Goal: Complete application form

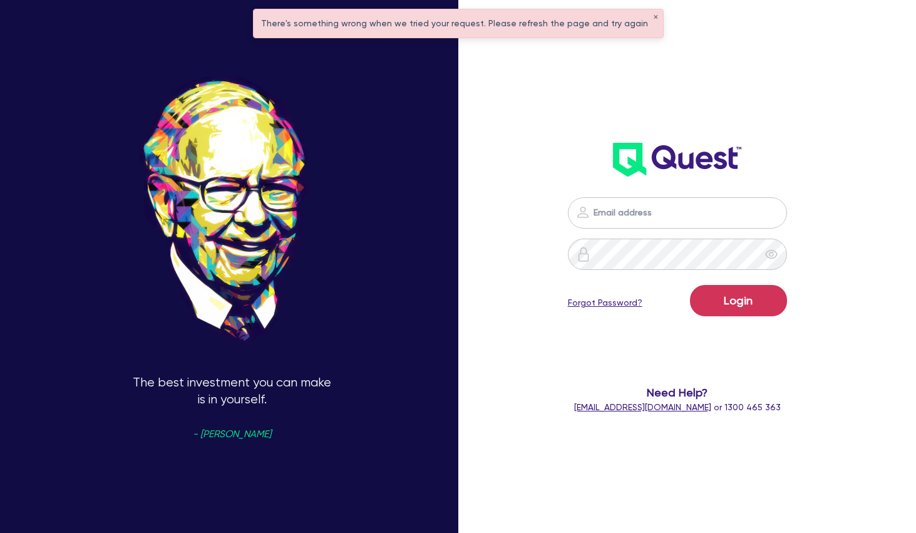
type input "[PERSON_NAME][EMAIL_ADDRESS][PERSON_NAME][DOMAIN_NAME]"
click at [724, 299] on button "Login" at bounding box center [738, 300] width 97 height 31
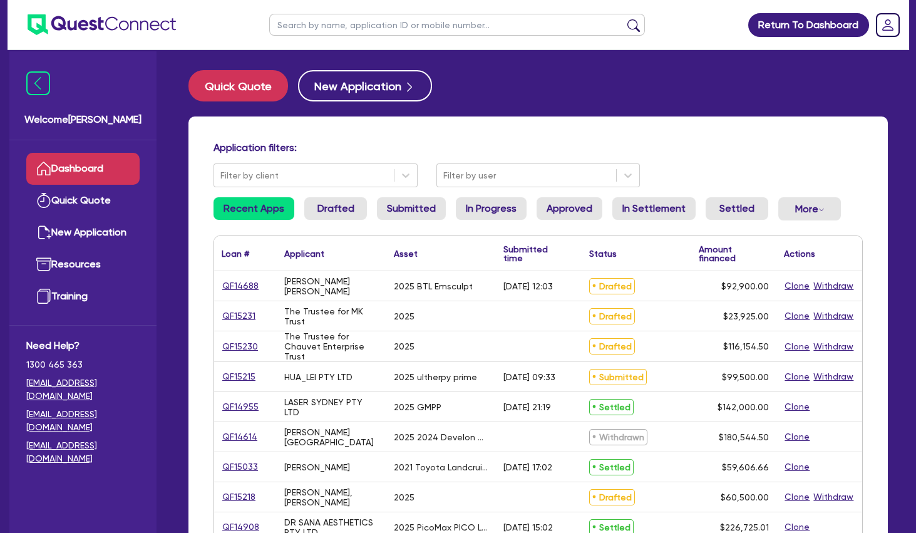
click at [465, 128] on div "Application filters: Filter by client Filter by user Recent Apps Drafted Submit…" at bounding box center [537, 524] width 699 height 817
click at [325, 324] on div "The Trustee for MK Trust" at bounding box center [331, 316] width 95 height 20
click at [248, 312] on link "QF15231" at bounding box center [239, 316] width 34 height 14
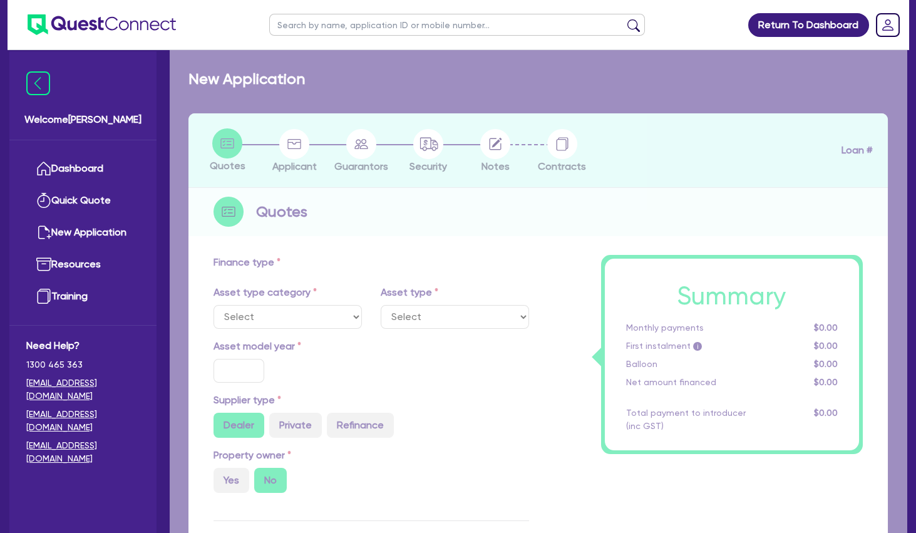
select select "SECONDARY_ASSETS"
type input "2025"
radio input "true"
type input "23,925"
type input "3"
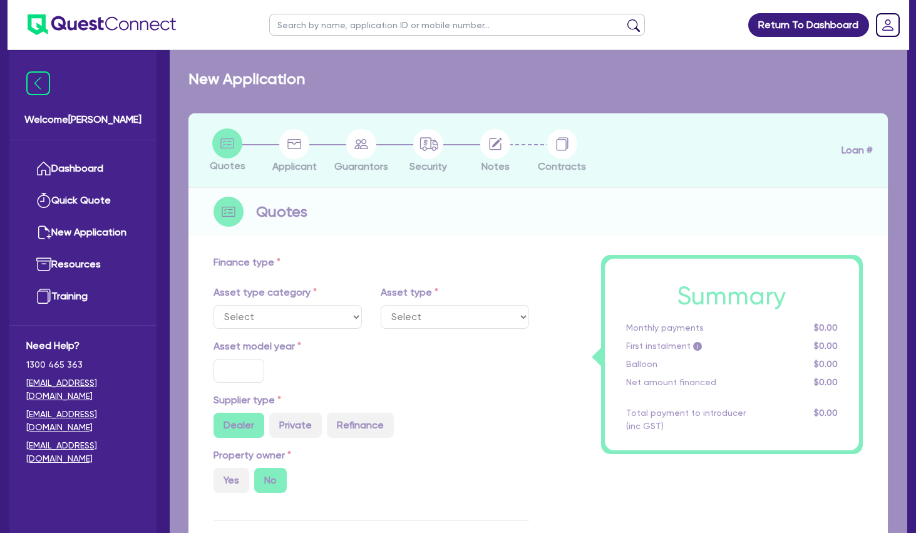
type input "717.75"
type input "7.49"
type input "200"
select select "MEDICAL_DENTAL_LABORATORY_EQUIPMENT"
